Goal: Complete application form

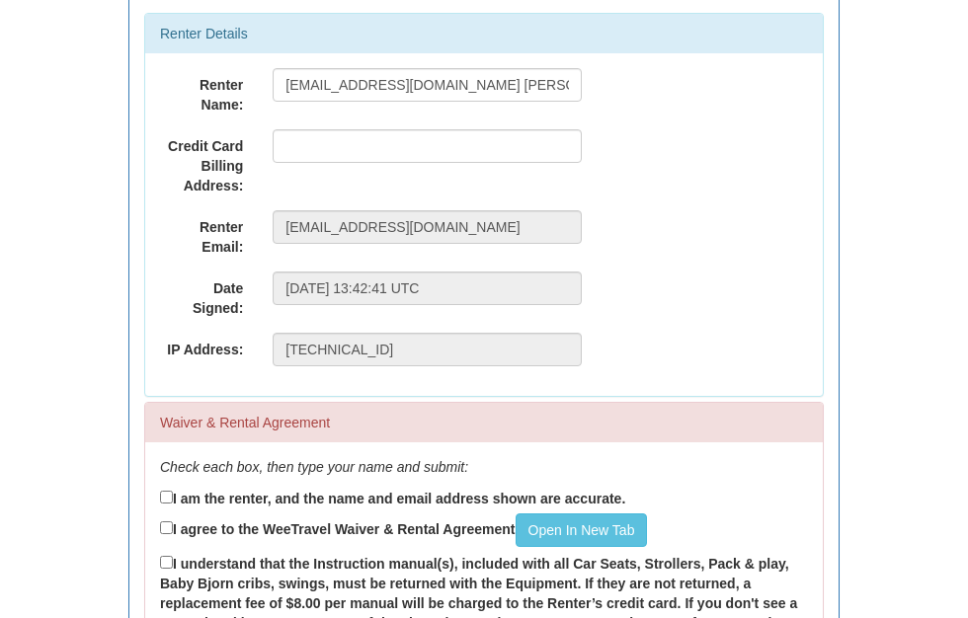
scroll to position [239, 0]
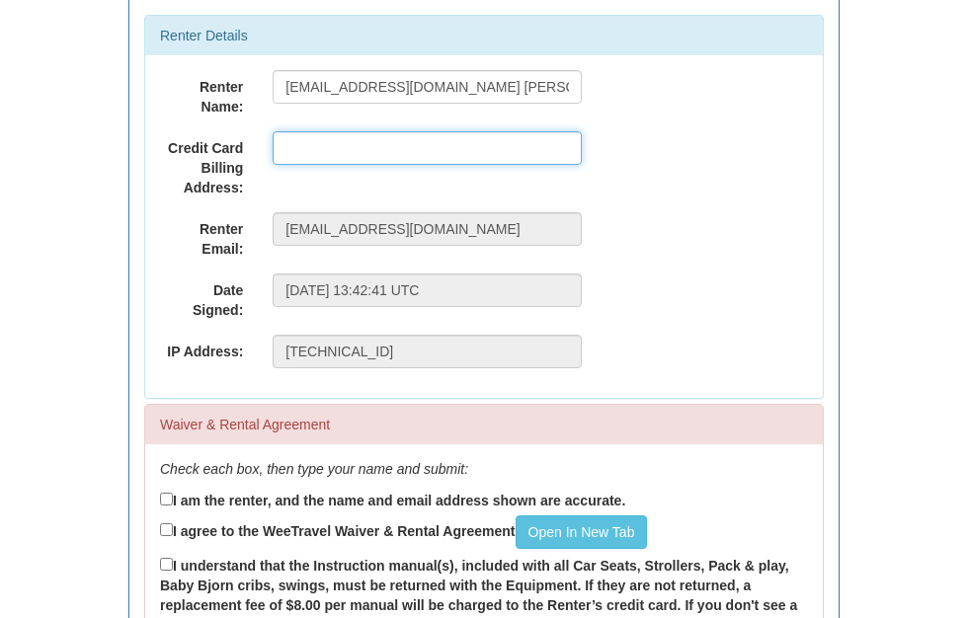
click at [338, 144] on input "text" at bounding box center [427, 148] width 309 height 34
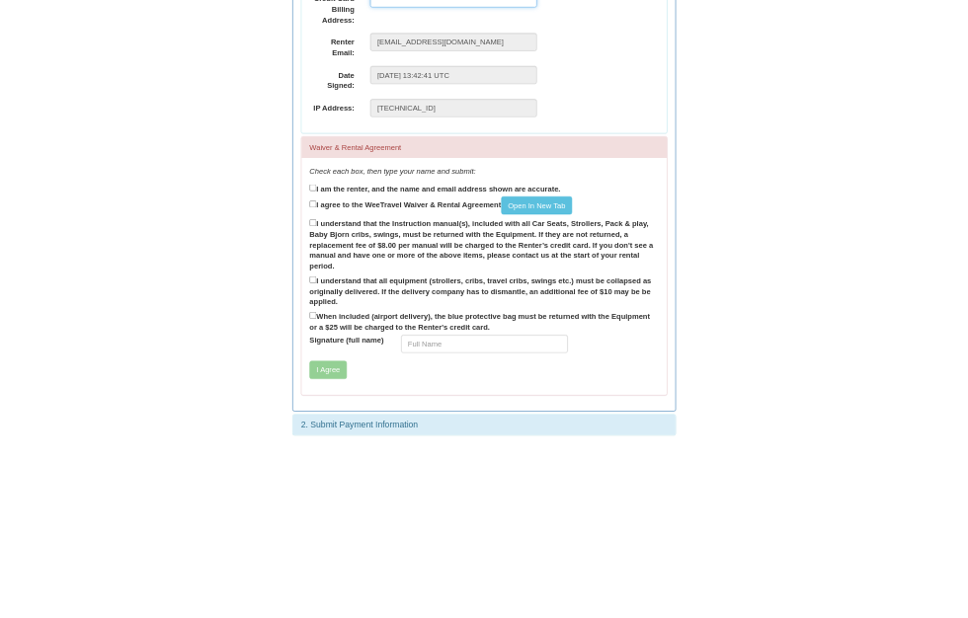
scroll to position [355, 0]
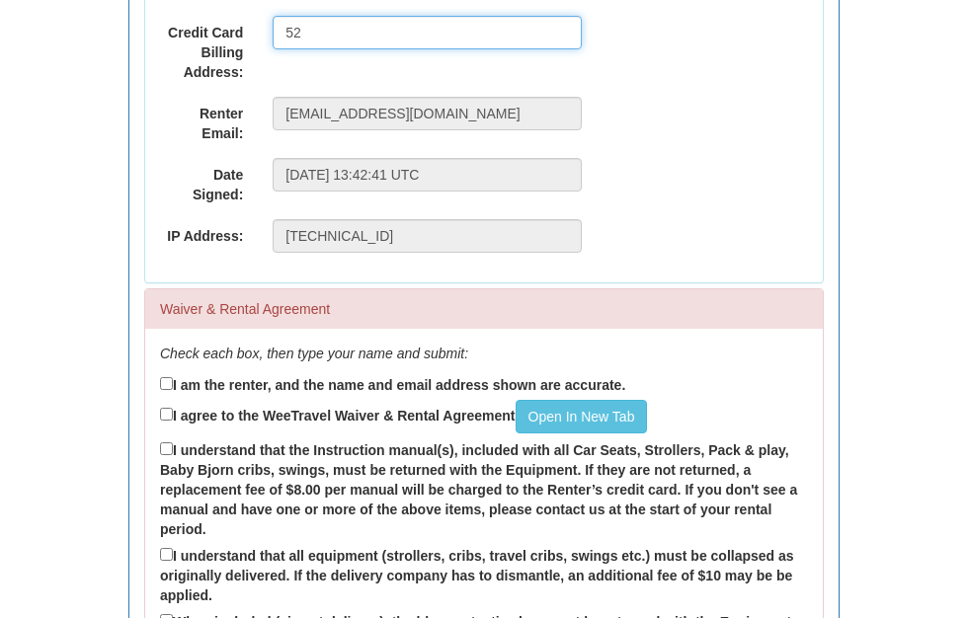
type input "5"
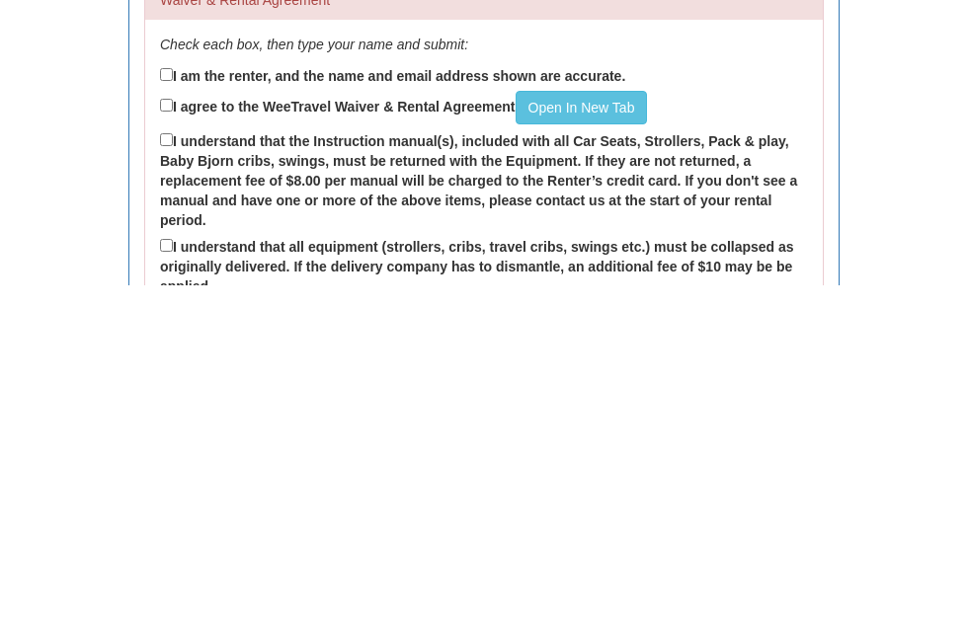
scroll to position [331, 0]
type input "[STREET_ADDRESS][PERSON_NAME][PERSON_NAME]"
click at [173, 401] on input "I am the renter, and the name and email address shown are accurate." at bounding box center [166, 407] width 13 height 13
checkbox input "true"
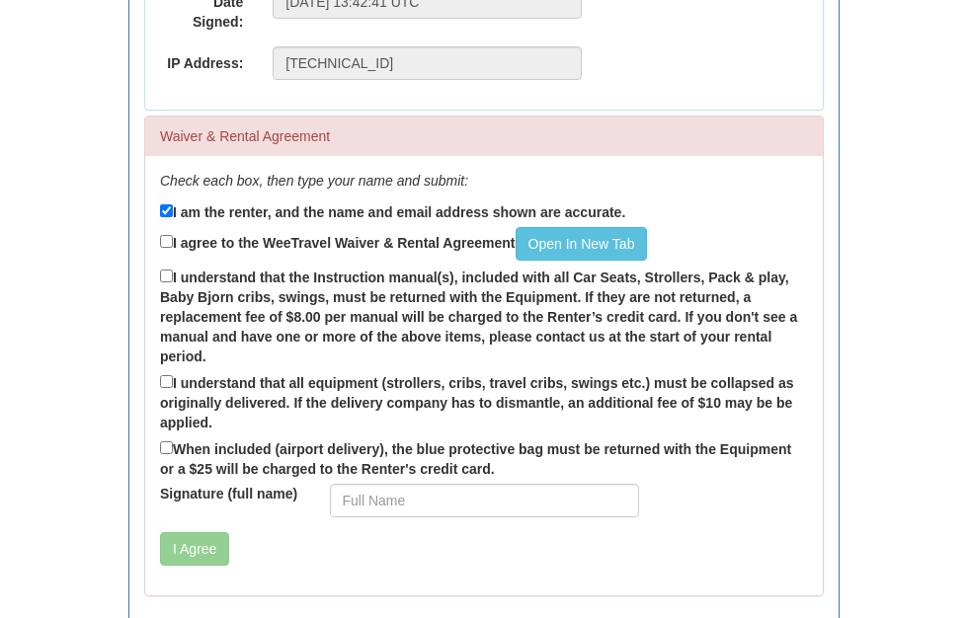
click at [183, 239] on label "I agree to the WeeTravel Waiver & Rental Agreement Open In [GEOGRAPHIC_DATA]" at bounding box center [403, 244] width 487 height 34
click at [173, 239] on input "I agree to the WeeTravel Waiver & Rental Agreement Open In [GEOGRAPHIC_DATA]" at bounding box center [166, 241] width 13 height 13
checkbox input "true"
click at [608, 245] on link "Open In New Tab" at bounding box center [582, 244] width 132 height 34
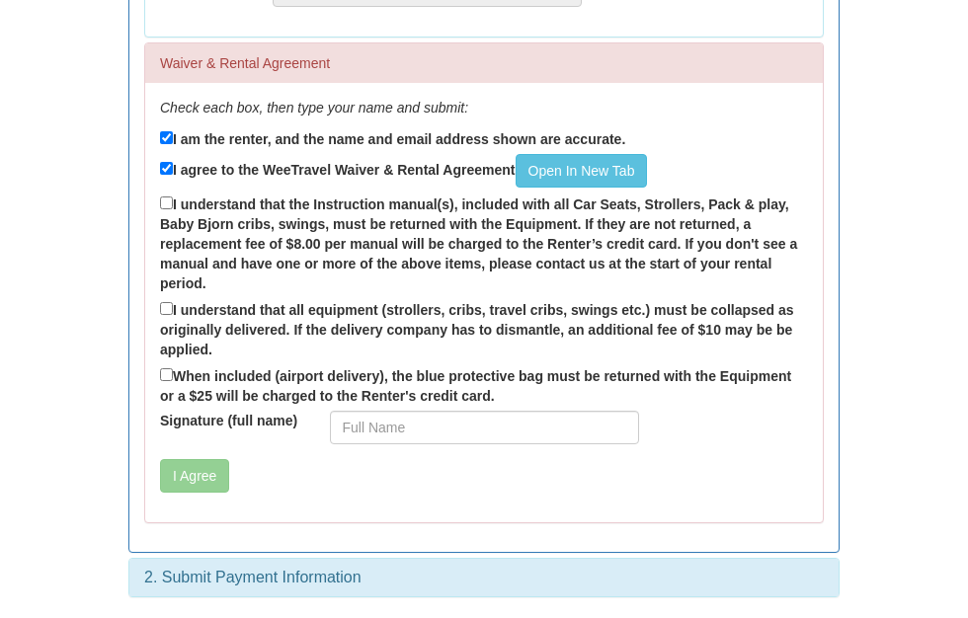
scroll to position [599, 0]
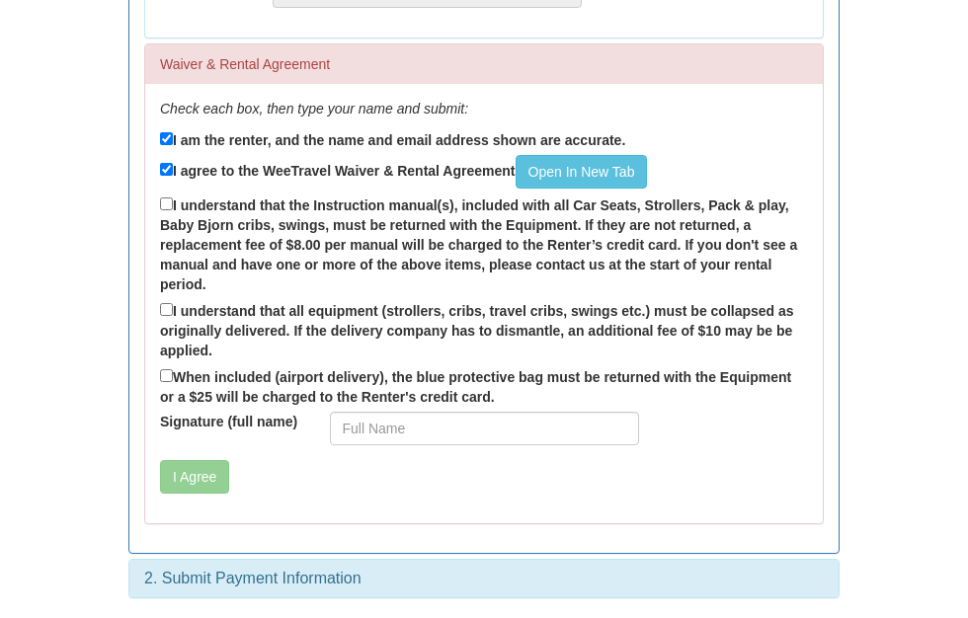
click at [173, 208] on input "I understand that the Instruction manual(s), included with all Car Seats, Strol…" at bounding box center [166, 204] width 13 height 13
checkbox input "true"
click at [173, 313] on input "I understand that all equipment (strollers, cribs, travel cribs, swings etc.) m…" at bounding box center [166, 309] width 13 height 13
checkbox input "true"
click at [173, 381] on input "When included (airport delivery), the blue protective bag must be returned with…" at bounding box center [166, 375] width 13 height 13
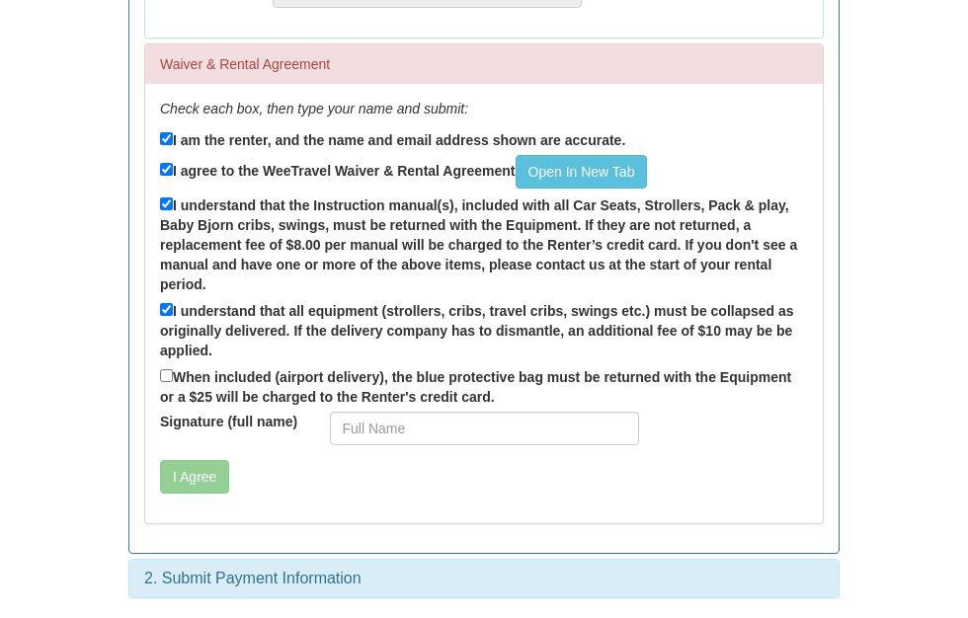
checkbox input "true"
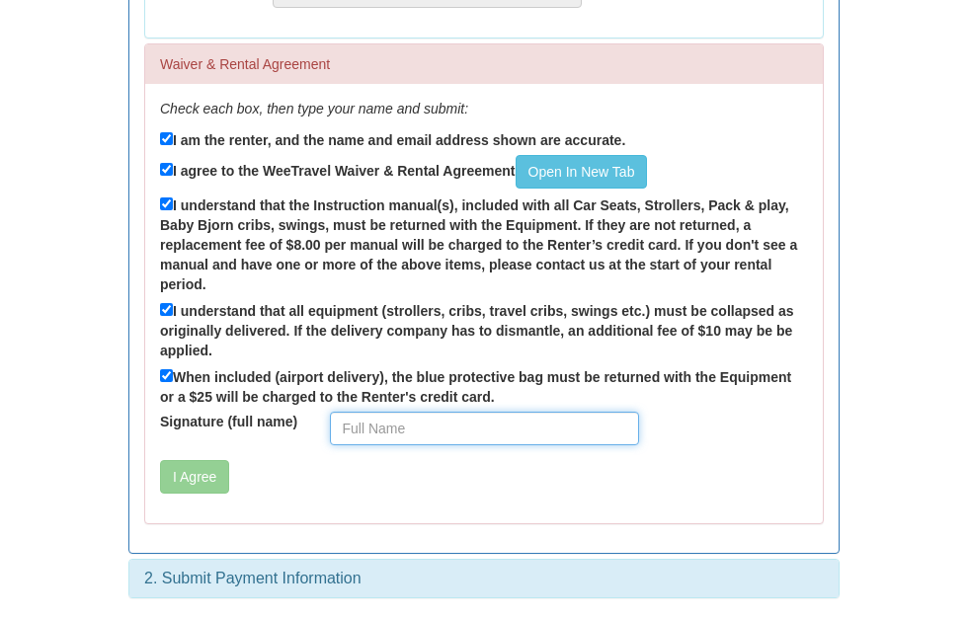
click at [416, 435] on input "Signature (full name)" at bounding box center [484, 429] width 309 height 34
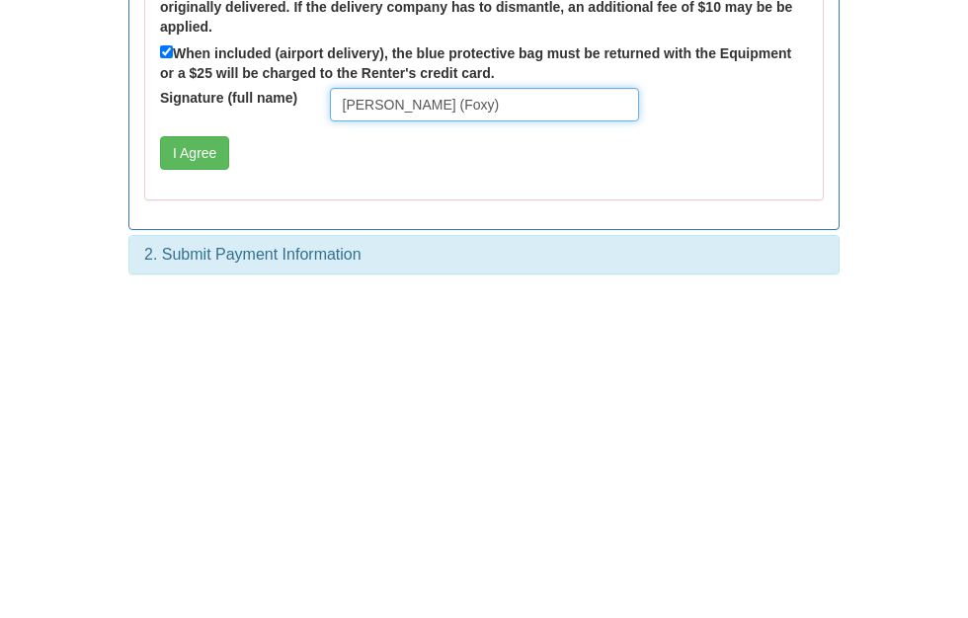
type input "[PERSON_NAME] (Foxy)"
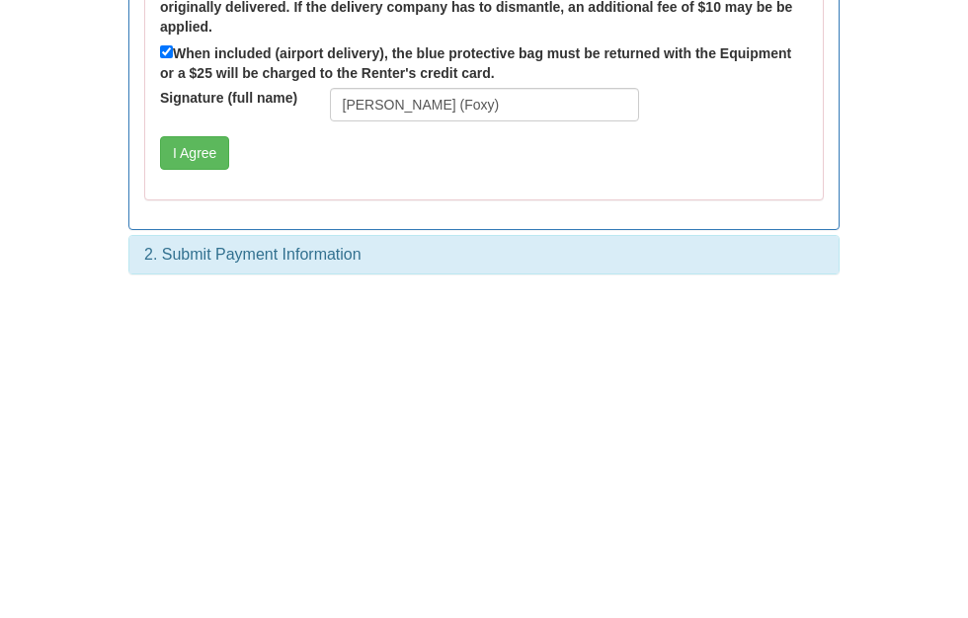
click at [199, 460] on button "I Agree" at bounding box center [194, 477] width 69 height 34
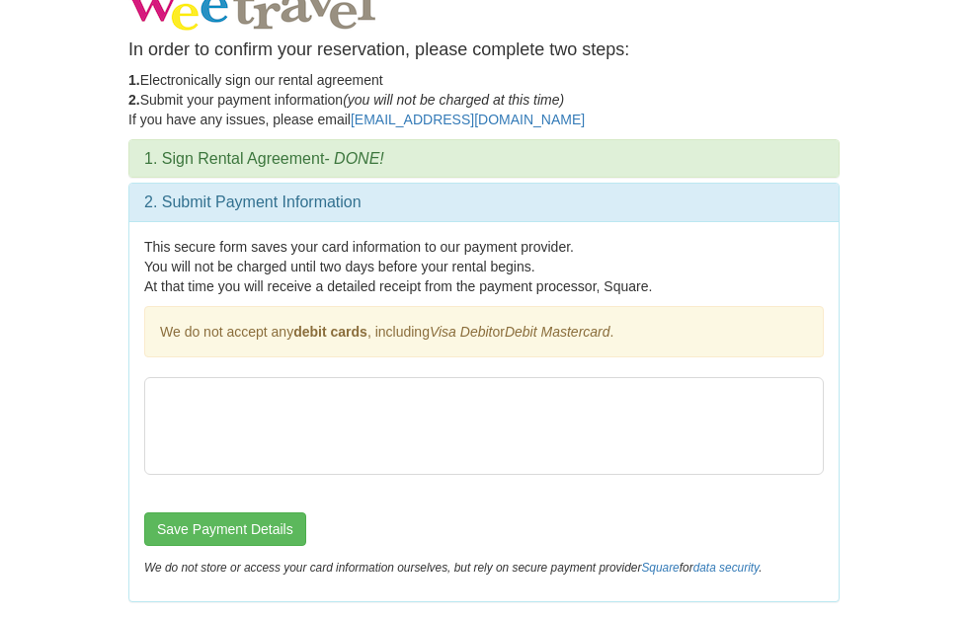
scroll to position [0, 0]
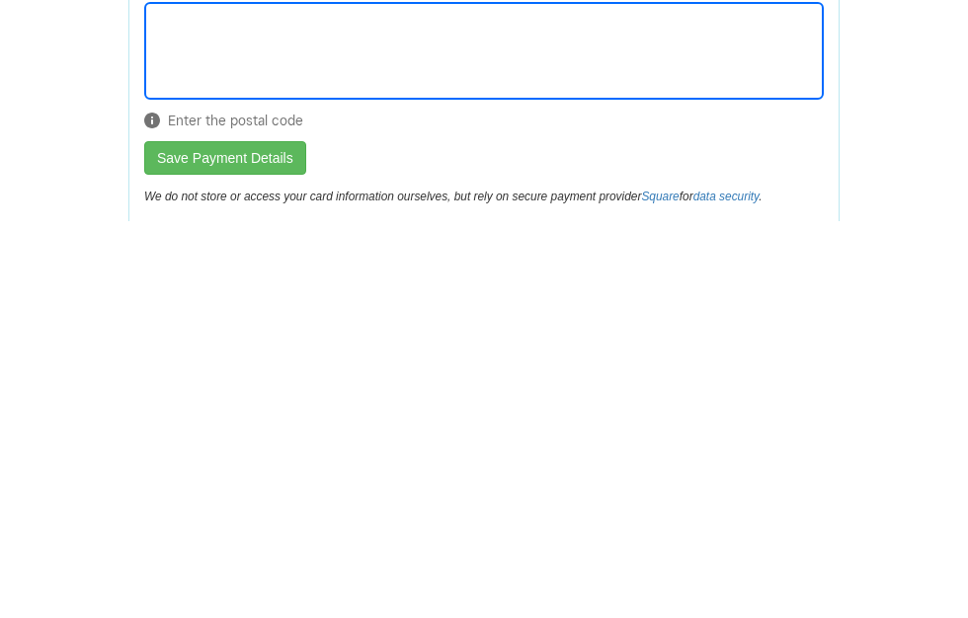
click at [265, 538] on button "Save Payment Details" at bounding box center [225, 555] width 162 height 34
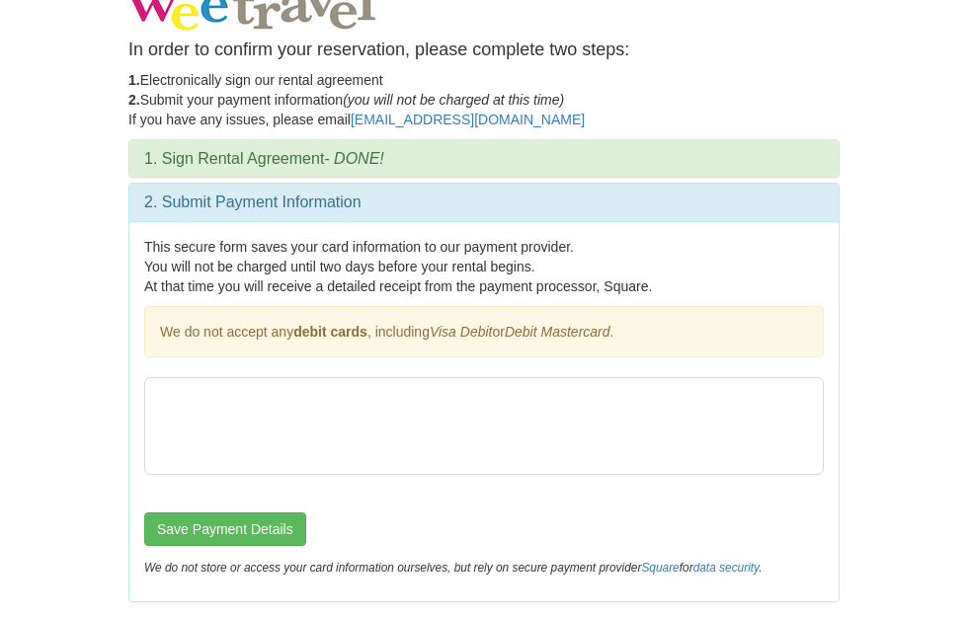
scroll to position [22, 0]
click at [245, 531] on button "Save Payment Details" at bounding box center [225, 530] width 162 height 34
click at [244, 528] on button "Save Payment Details" at bounding box center [225, 530] width 162 height 34
